Goal: Navigation & Orientation: Find specific page/section

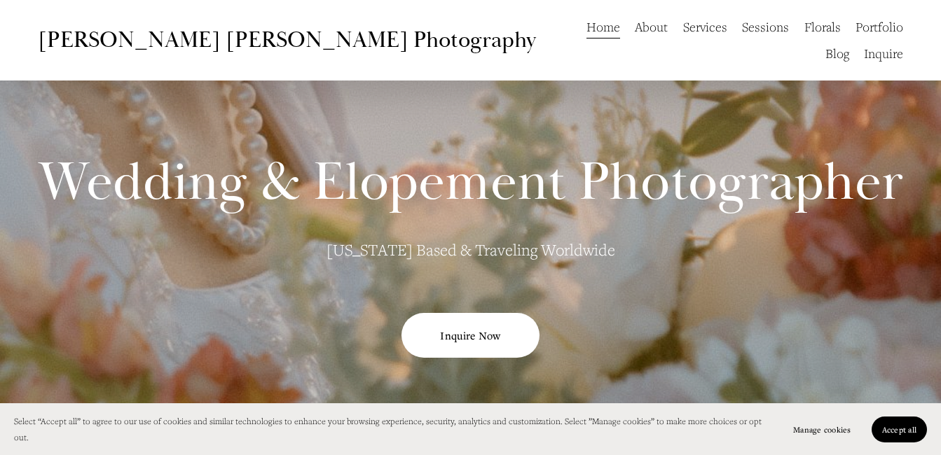
click at [635, 32] on link "About" at bounding box center [651, 26] width 33 height 27
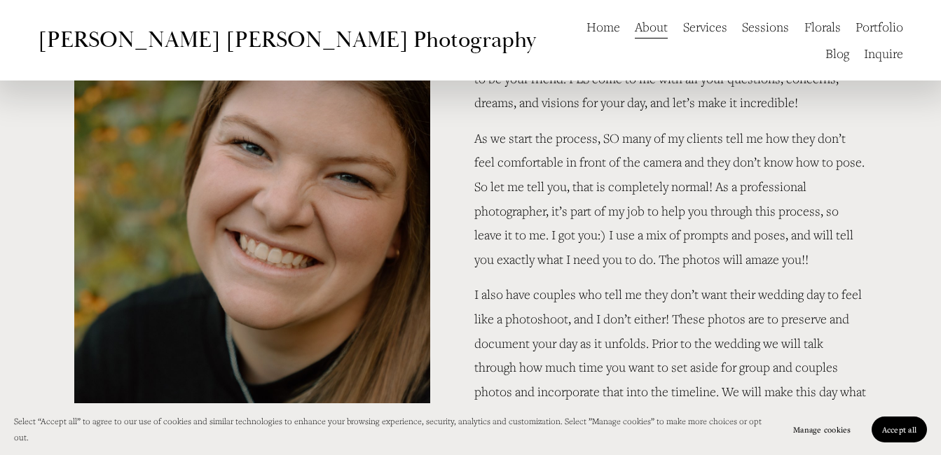
scroll to position [184, 0]
